Goal: Obtain resource: Download file/media

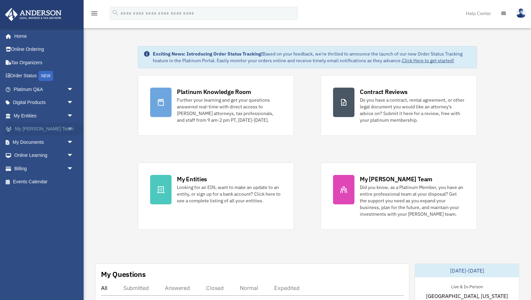
click at [72, 128] on span "arrow_drop_down" at bounding box center [73, 129] width 13 height 14
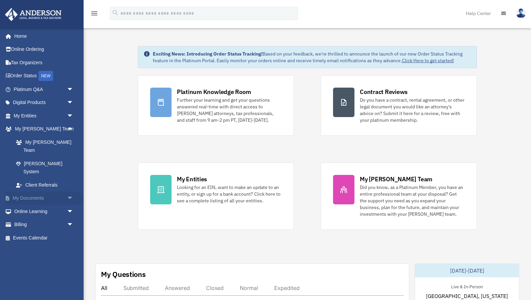
click at [69, 191] on span "arrow_drop_down" at bounding box center [73, 198] width 13 height 14
click at [24, 204] on link "Box" at bounding box center [46, 210] width 74 height 13
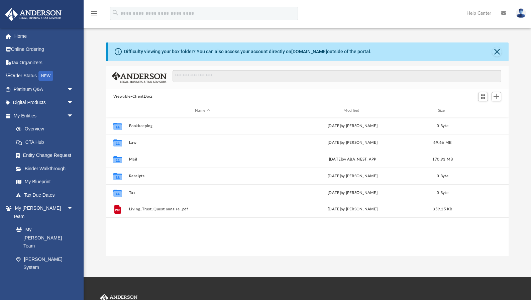
scroll to position [152, 402]
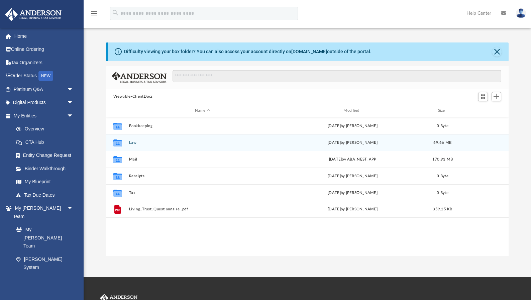
click at [131, 144] on button "Law" at bounding box center [202, 142] width 147 height 4
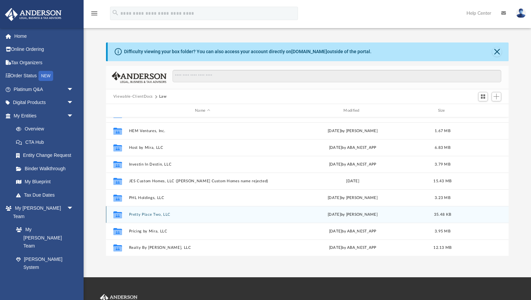
scroll to position [79, 0]
click at [148, 213] on button "Pretty Place Two, LLC" at bounding box center [202, 214] width 147 height 4
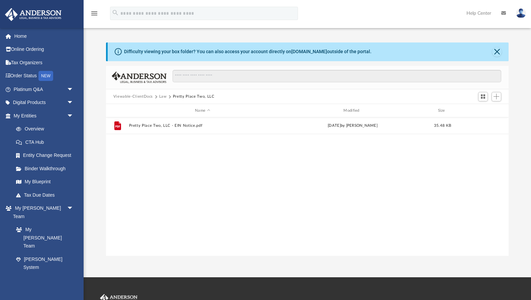
scroll to position [0, 0]
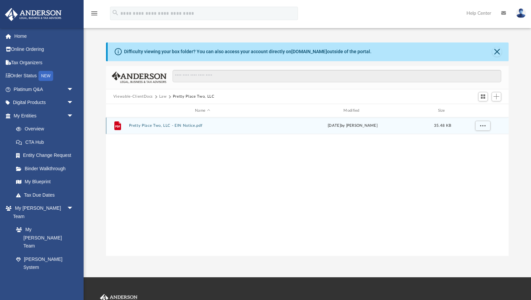
click at [150, 126] on button "Pretty Place Two, LLC - EIN Notice.pdf" at bounding box center [202, 125] width 147 height 4
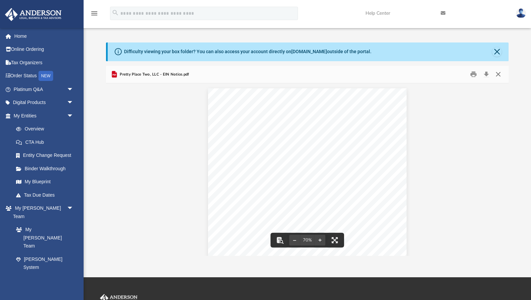
click at [496, 76] on button "Close" at bounding box center [498, 74] width 12 height 10
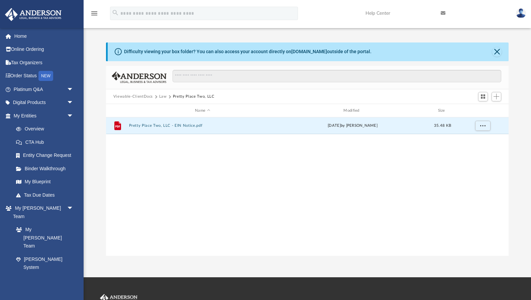
click at [162, 95] on button "Law" at bounding box center [163, 97] width 8 height 6
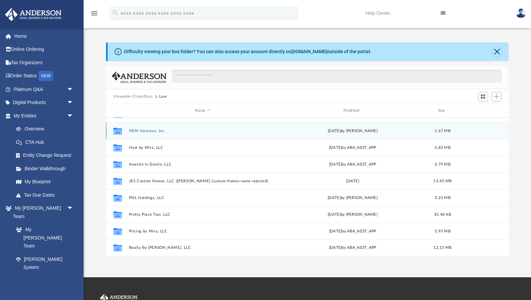
scroll to position [79, 0]
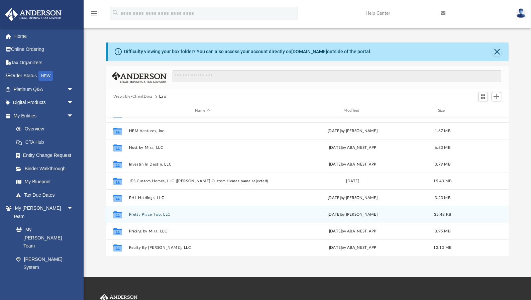
click at [141, 215] on button "Pretty Place Two, LLC" at bounding box center [202, 214] width 147 height 4
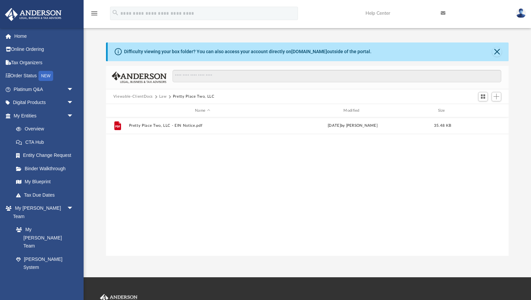
scroll to position [0, 0]
